Goal: Task Accomplishment & Management: Complete application form

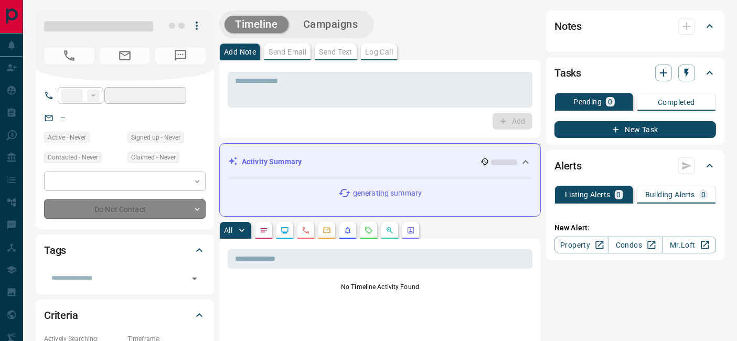
type input "**"
type input "**********"
type input "*"
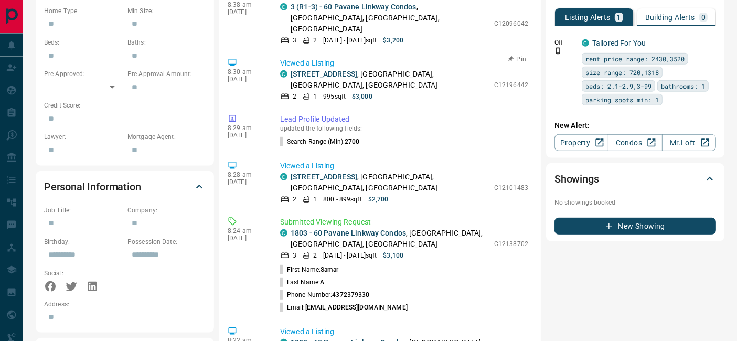
scroll to position [2830, 0]
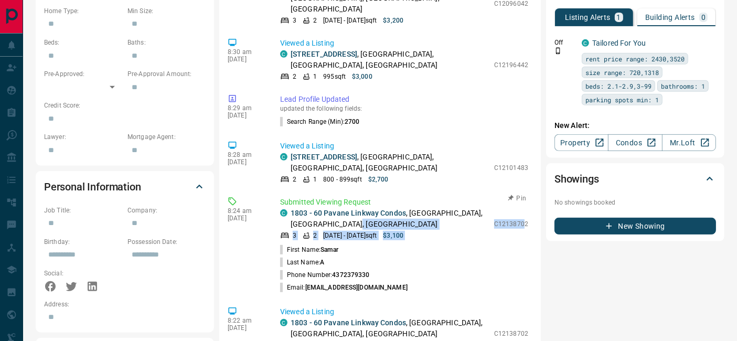
drag, startPoint x: 482, startPoint y: 174, endPoint x: 515, endPoint y: 173, distance: 33.6
click at [515, 208] on div "C 1803 - 60 Pavane Linkway Condos , [GEOGRAPHIC_DATA], [GEOGRAPHIC_DATA] 3 2 [D…" at bounding box center [404, 224] width 248 height 33
drag, startPoint x: 488, startPoint y: 173, endPoint x: 519, endPoint y: 173, distance: 31.0
click at [519, 197] on div "Submitted Viewing Request C 1803 - [STREET_ADDRESS] 3 2 [DATE] - [DATE] sqft $3…" at bounding box center [406, 245] width 252 height 97
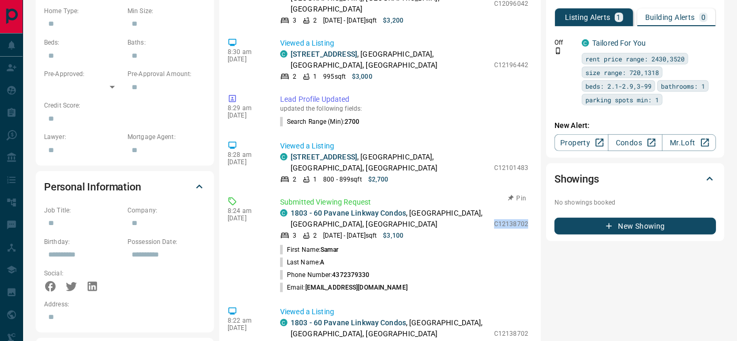
copy p "C12138702"
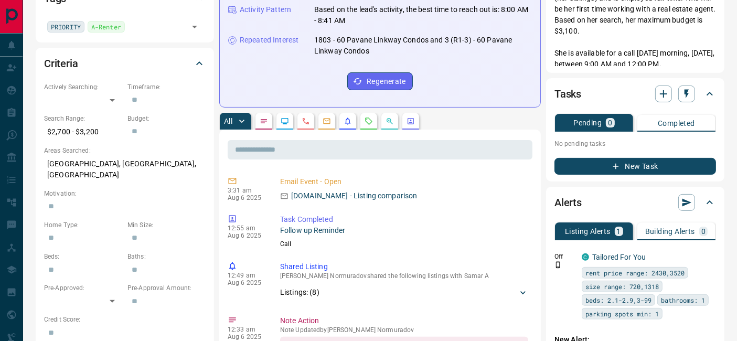
scroll to position [349, 0]
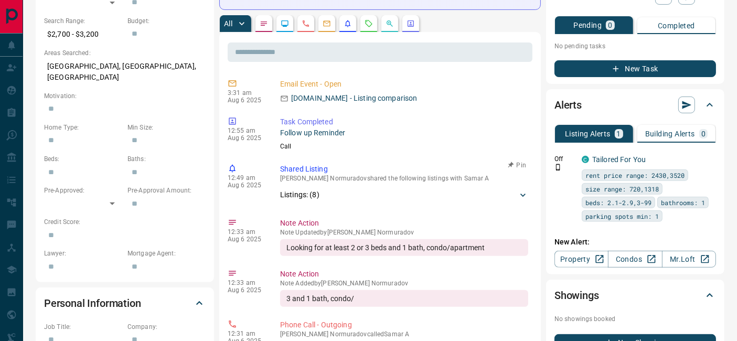
click at [334, 189] on div "Listings: ( 8 )" at bounding box center [399, 194] width 238 height 11
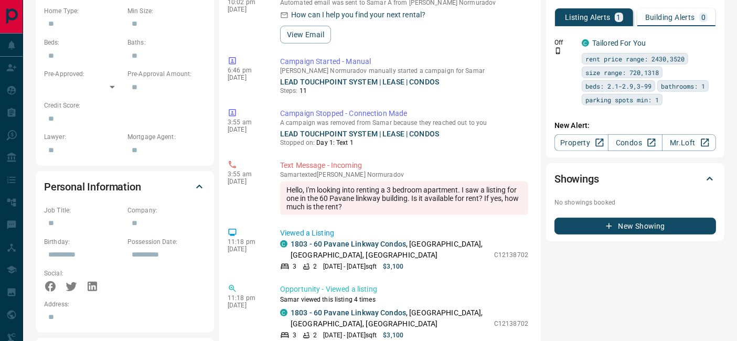
scroll to position [1748, 0]
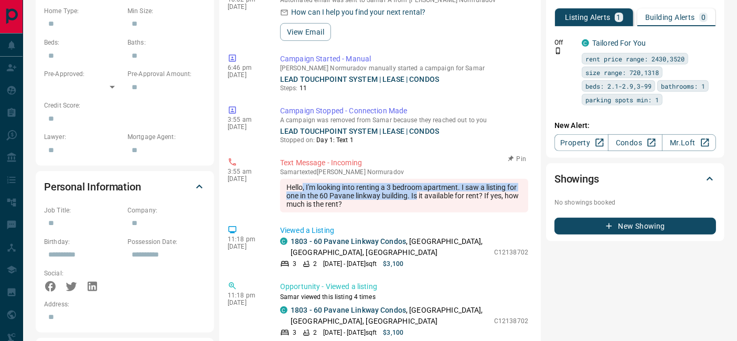
drag, startPoint x: 302, startPoint y: 128, endPoint x: 428, endPoint y: 131, distance: 125.9
click at [428, 179] on div "Hello, I'm looking into renting a 3 bedroom apartment. I saw a listing for one …" at bounding box center [404, 196] width 248 height 34
click at [364, 179] on div "Hello, I'm looking into renting a 3 bedroom apartment. I saw a listing for one …" at bounding box center [404, 196] width 248 height 34
drag, startPoint x: 354, startPoint y: 128, endPoint x: 457, endPoint y: 134, distance: 103.5
click at [457, 179] on div "Hello, I'm looking into renting a 3 bedroom apartment. I saw a listing for one …" at bounding box center [404, 196] width 248 height 34
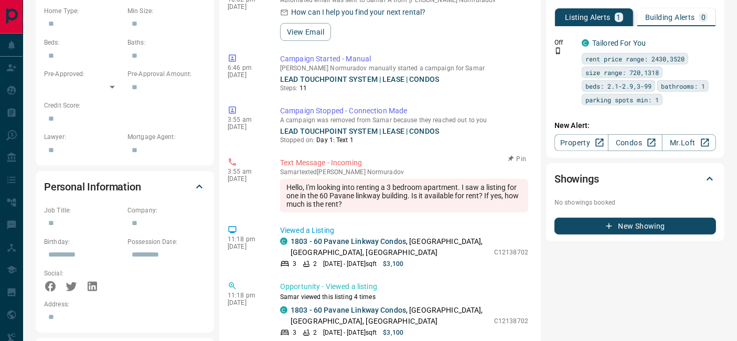
click at [363, 179] on div "Hello, I'm looking into renting a 3 bedroom apartment. I saw a listing for one …" at bounding box center [404, 196] width 248 height 34
drag, startPoint x: 330, startPoint y: 133, endPoint x: 347, endPoint y: 135, distance: 16.9
click at [347, 179] on div "Hello, I'm looking into renting a 3 bedroom apartment. I saw a listing for one …" at bounding box center [404, 196] width 248 height 34
click at [391, 179] on div "Hello, I'm looking into renting a 3 bedroom apartment. I saw a listing for one …" at bounding box center [404, 196] width 248 height 34
drag, startPoint x: 489, startPoint y: 189, endPoint x: 523, endPoint y: 190, distance: 34.1
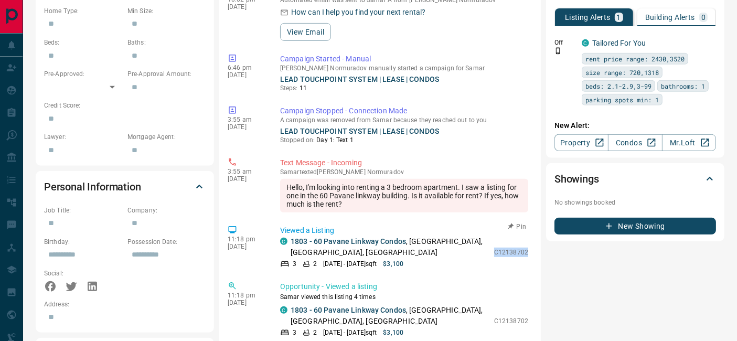
click at [523, 225] on div "Viewed a Listing C 1803 - 60 Pavane Linkway Condos , [GEOGRAPHIC_DATA] 3 2 [DAT…" at bounding box center [406, 247] width 252 height 44
copy p "C12138702"
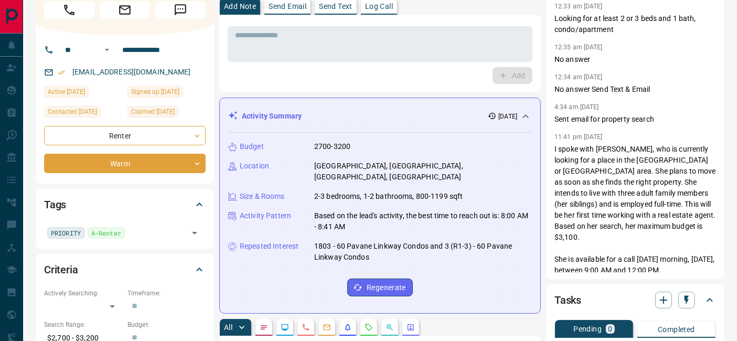
scroll to position [0, 0]
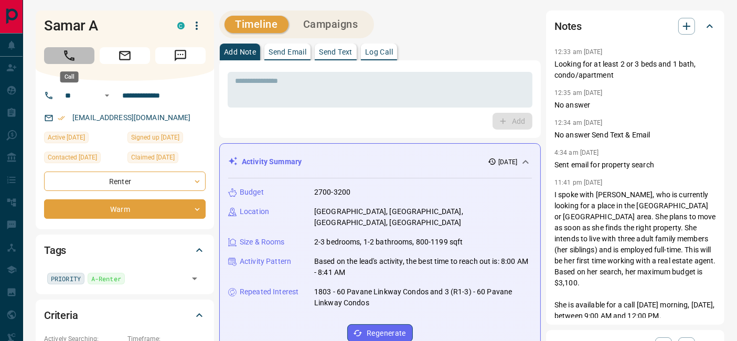
drag, startPoint x: 85, startPoint y: 57, endPoint x: 98, endPoint y: 51, distance: 14.3
click at [85, 56] on button "Call" at bounding box center [69, 55] width 50 height 17
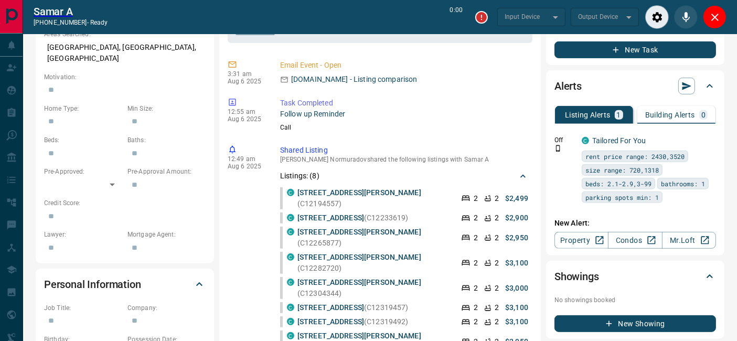
type input "*******"
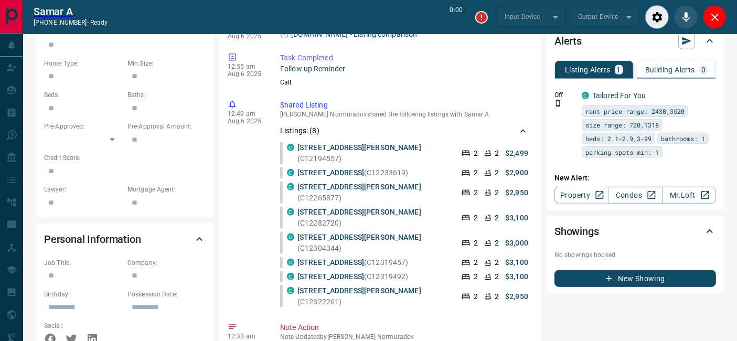
type input "*******"
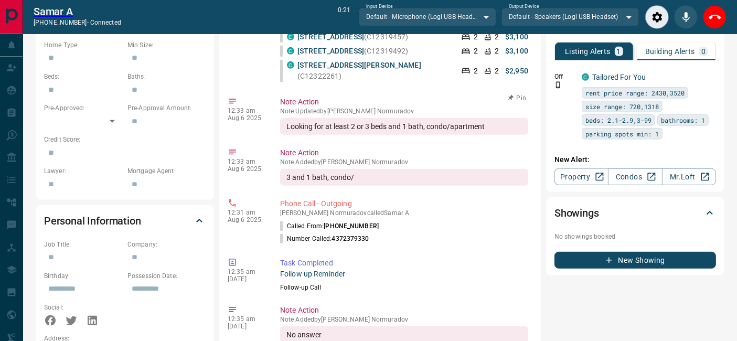
scroll to position [233, 0]
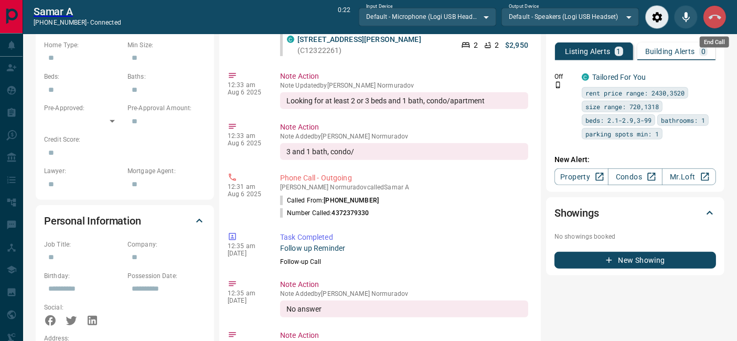
click at [718, 14] on icon "End Call" at bounding box center [715, 17] width 13 height 13
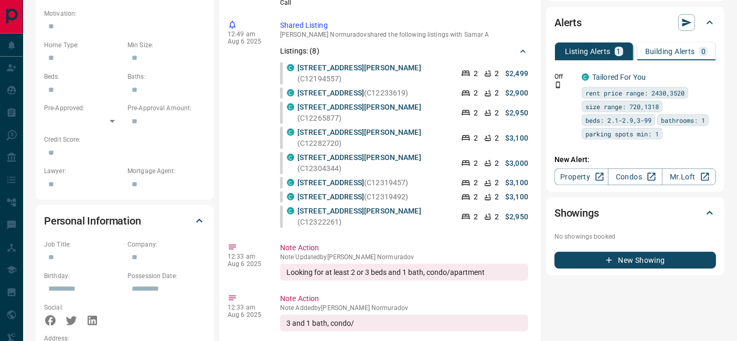
scroll to position [0, 0]
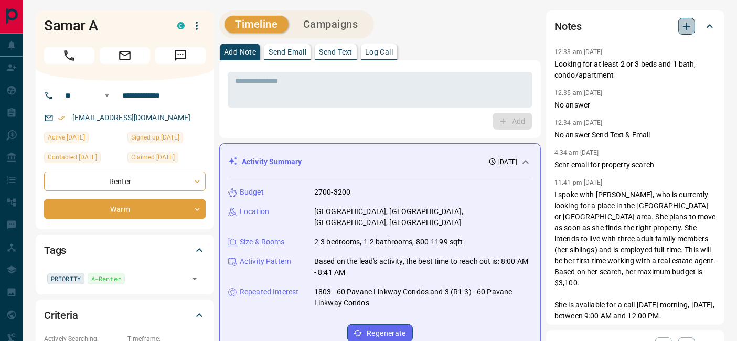
click at [685, 24] on icon "button" at bounding box center [686, 26] width 13 height 13
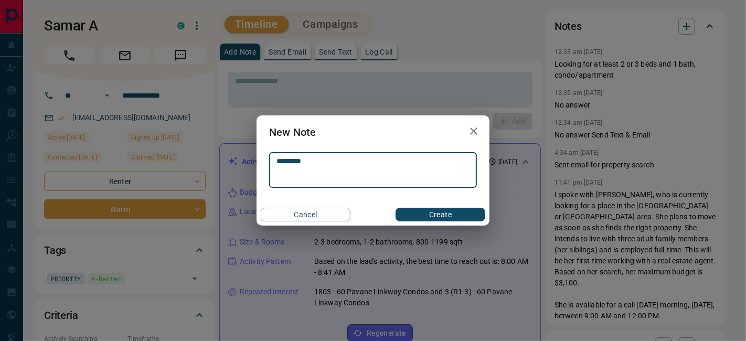
type textarea "*********"
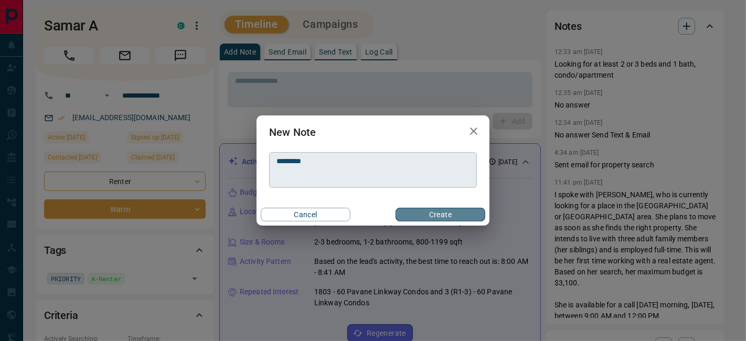
drag, startPoint x: 457, startPoint y: 217, endPoint x: 470, endPoint y: 164, distance: 54.1
click at [457, 217] on button "Create" at bounding box center [441, 215] width 90 height 14
